Goal: Navigation & Orientation: Find specific page/section

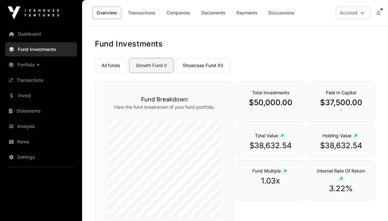
click at [149, 67] on link "Growth Fund II" at bounding box center [151, 65] width 44 height 15
click at [214, 67] on link "Showcase Fund XII" at bounding box center [203, 65] width 54 height 15
click at [156, 68] on link "Growth Fund II" at bounding box center [151, 65] width 44 height 15
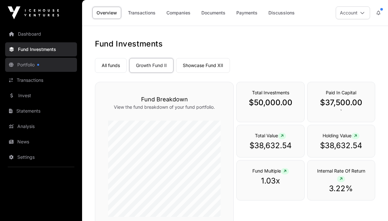
click at [28, 70] on link "Portfolio" at bounding box center [41, 65] width 72 height 14
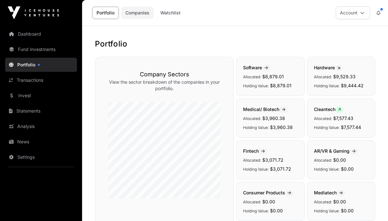
click at [140, 12] on link "Companies" at bounding box center [137, 13] width 32 height 12
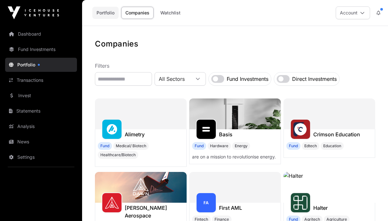
click at [106, 14] on link "Portfolio" at bounding box center [105, 13] width 26 height 12
